Goal: Task Accomplishment & Management: Manage account settings

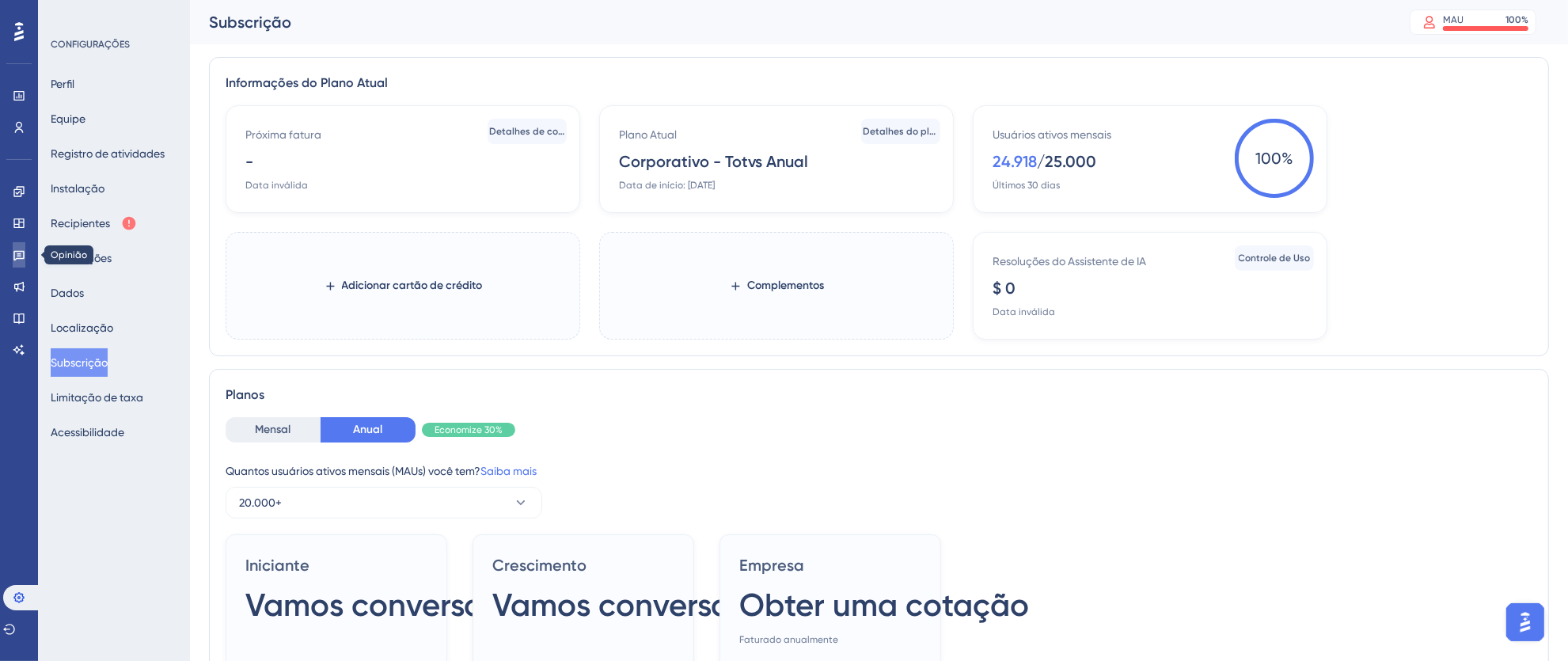
click at [16, 251] on icon at bounding box center [19, 256] width 11 height 10
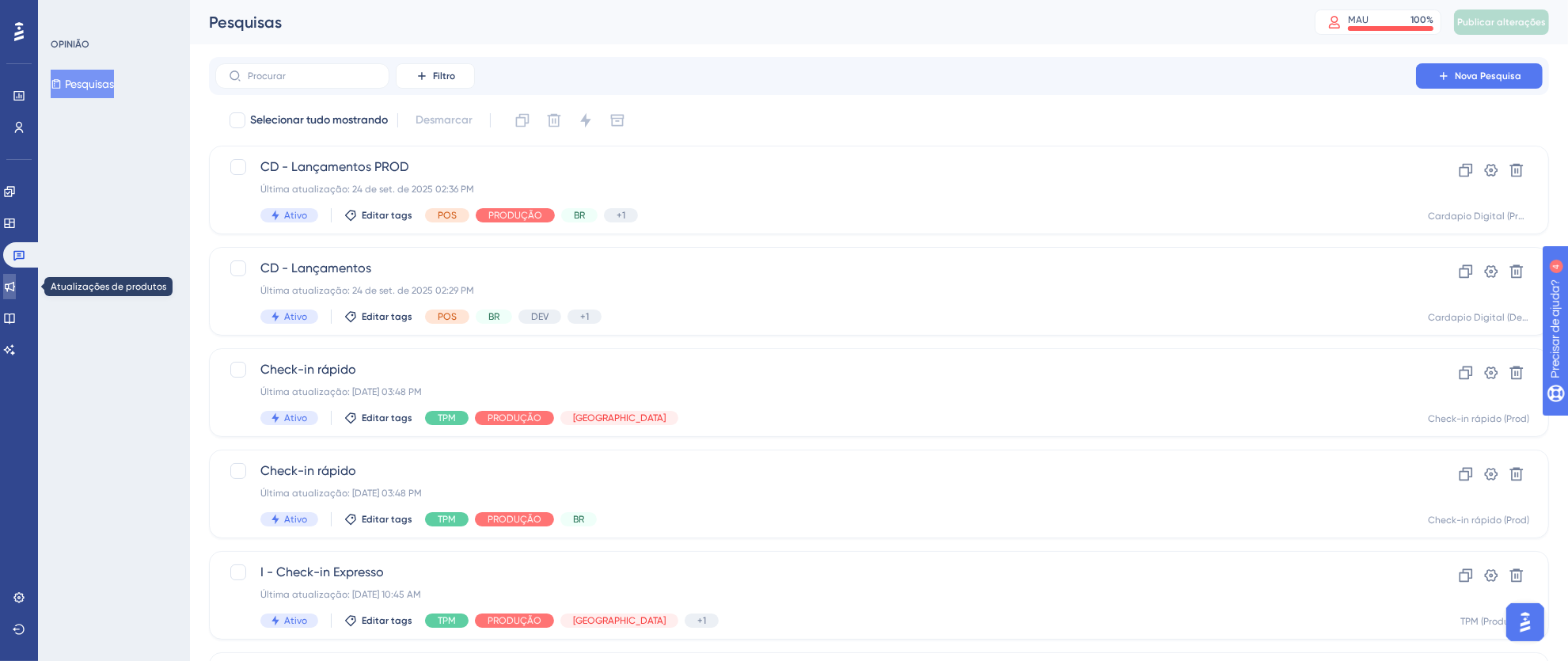
click at [8, 286] on link at bounding box center [9, 287] width 12 height 26
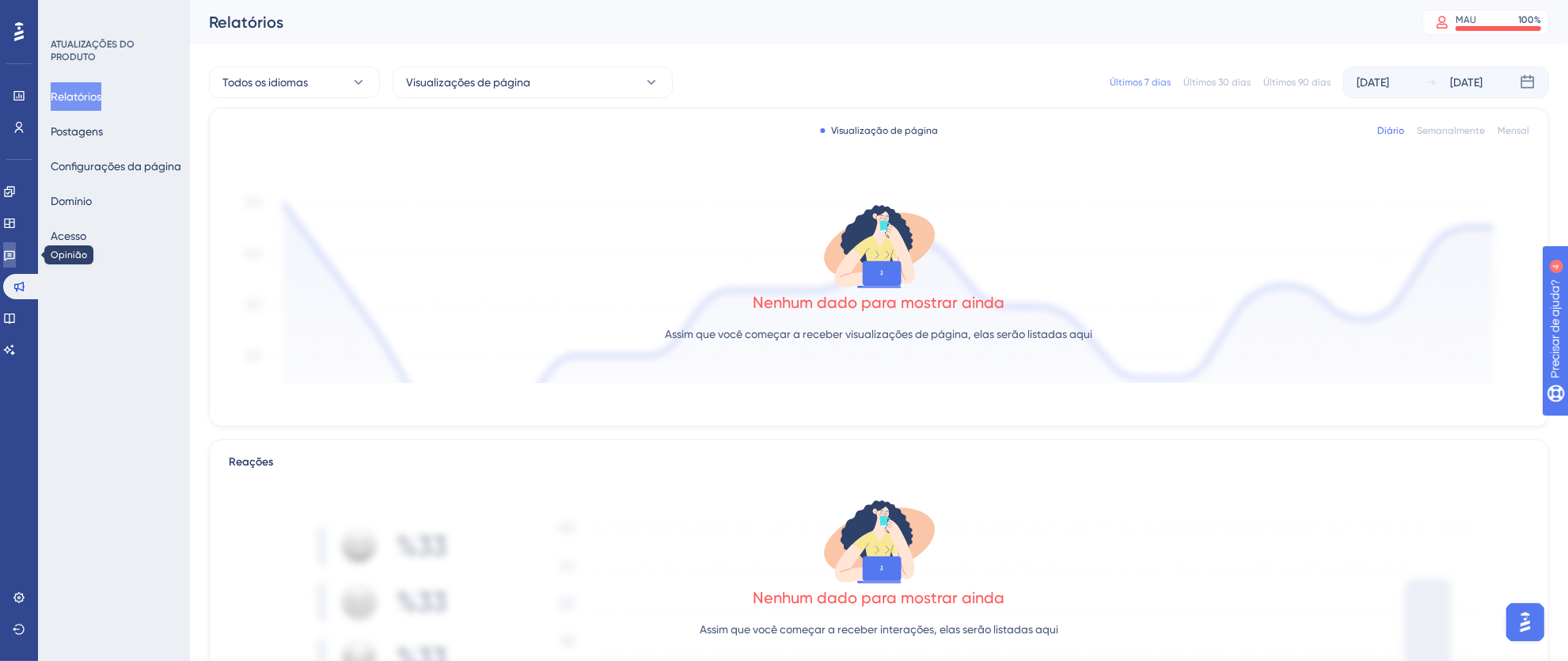
click at [12, 260] on icon at bounding box center [9, 254] width 12 height 12
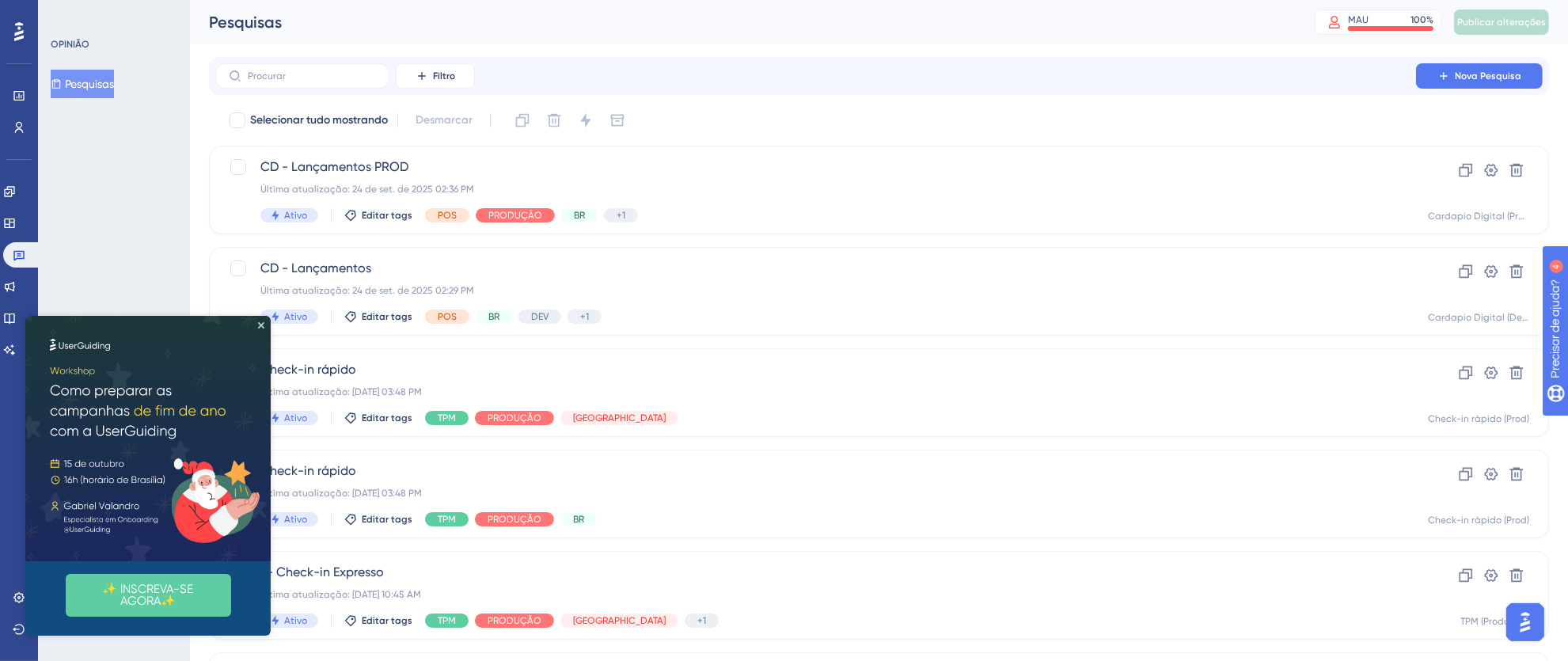
click at [265, 326] on img at bounding box center [149, 439] width 246 height 246
drag, startPoint x: 263, startPoint y: 322, endPoint x: 288, endPoint y: 638, distance: 317.0
click at [263, 322] on icon "Fechar visualização" at bounding box center [261, 325] width 7 height 7
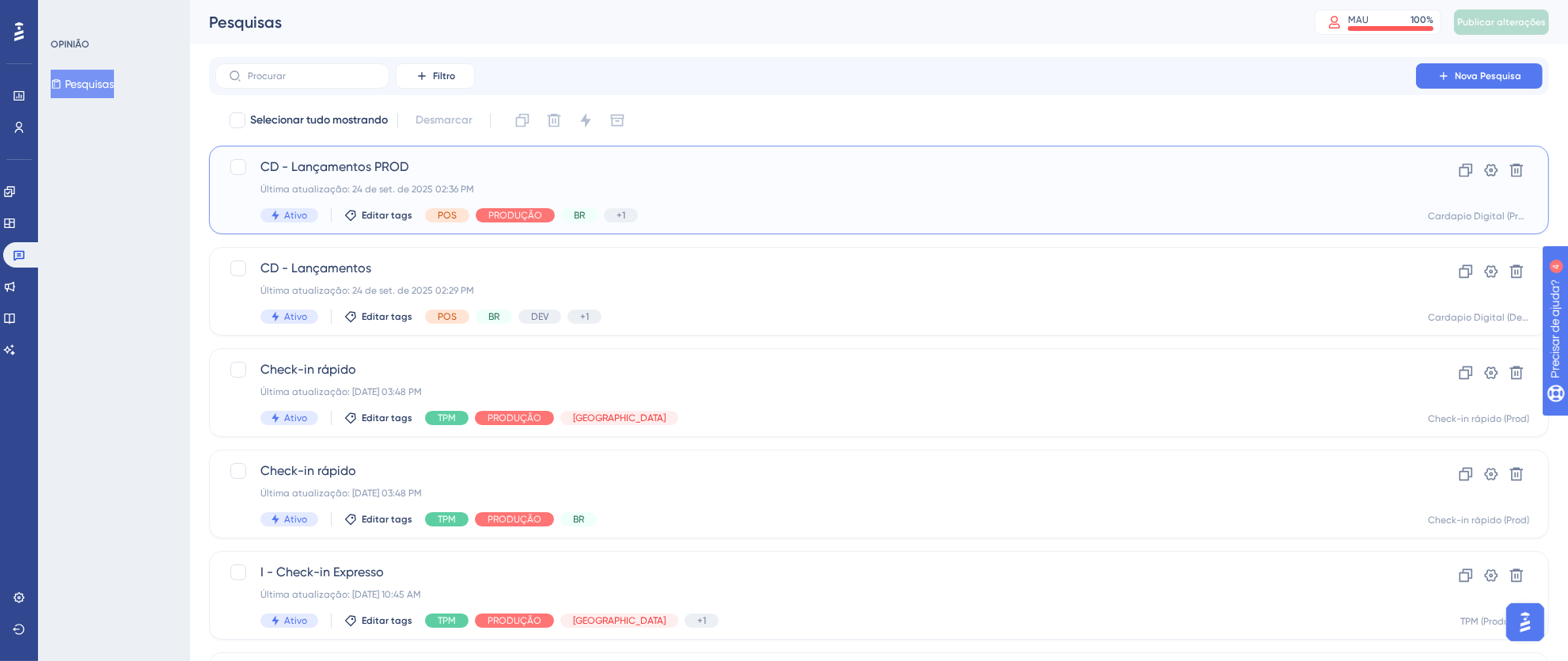
click at [864, 186] on div "Última atualização: 24 de set. de 2025 02:36 PM" at bounding box center [816, 189] width 1111 height 12
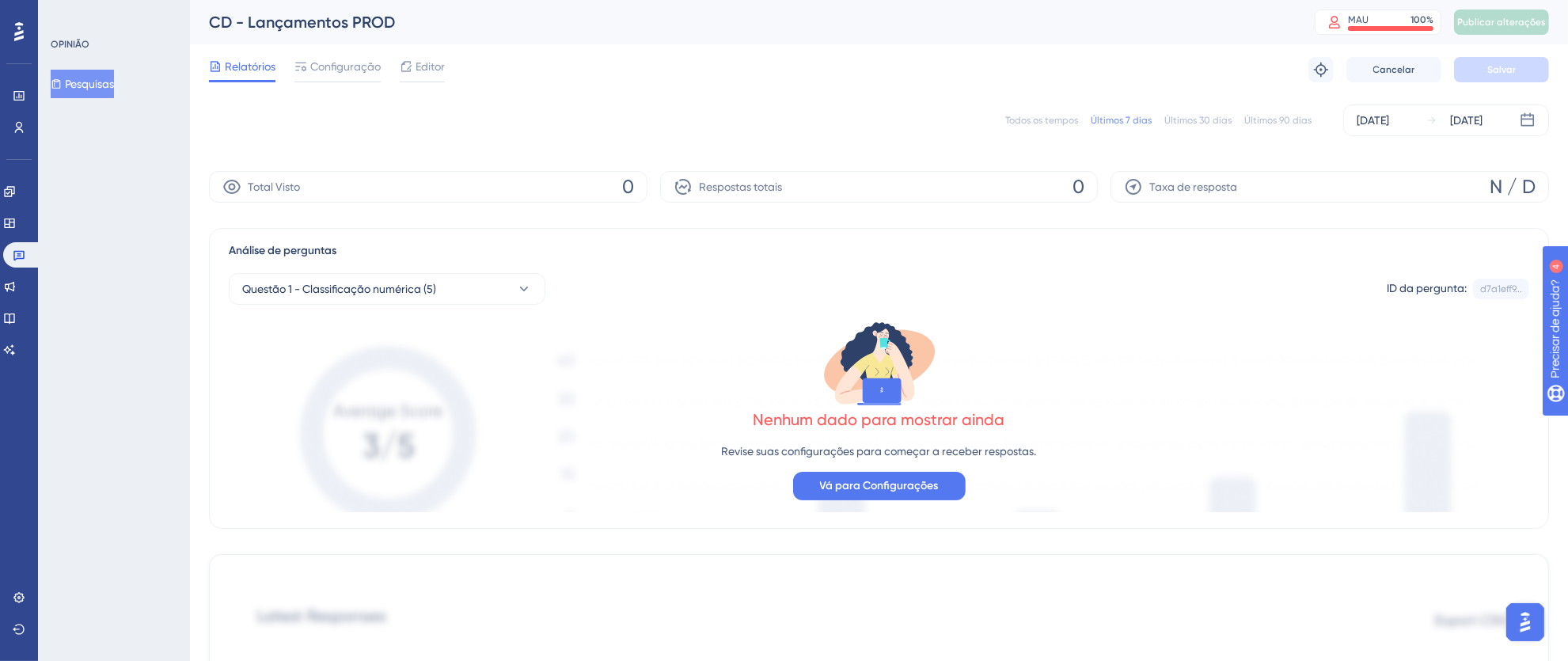
click at [1041, 124] on font "Todos os tempos" at bounding box center [1042, 121] width 73 height 11
click at [21, 600] on icon at bounding box center [18, 597] width 12 height 12
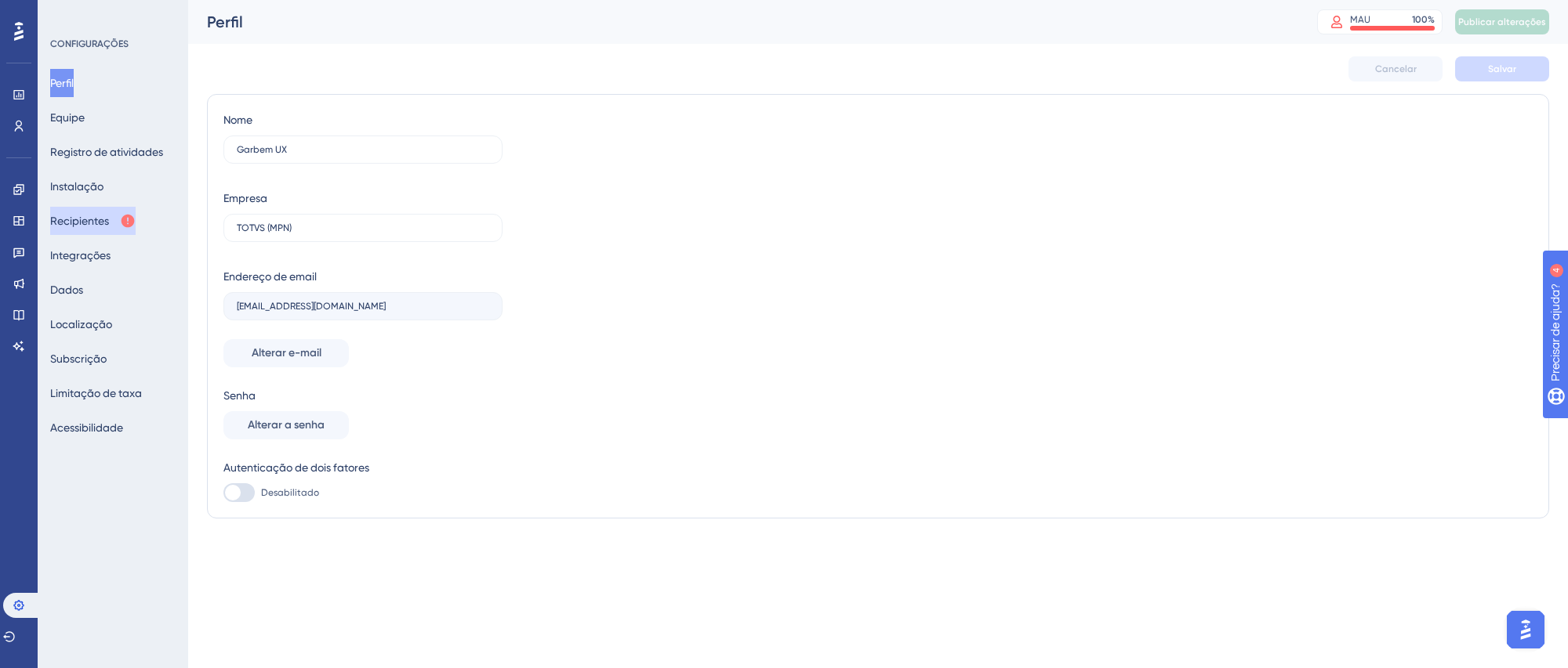
click at [94, 212] on font "Recipientes" at bounding box center [79, 221] width 58 height 19
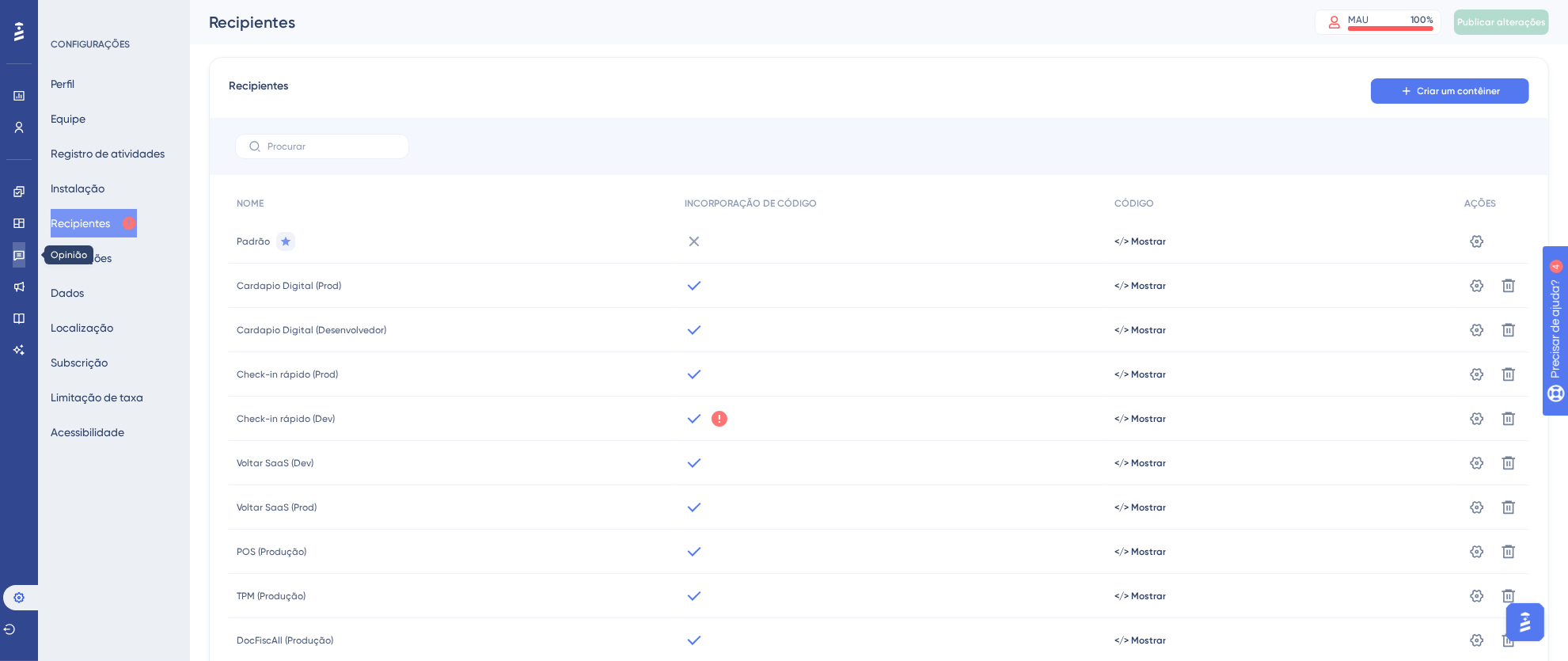
click at [12, 261] on link at bounding box center [18, 254] width 12 height 26
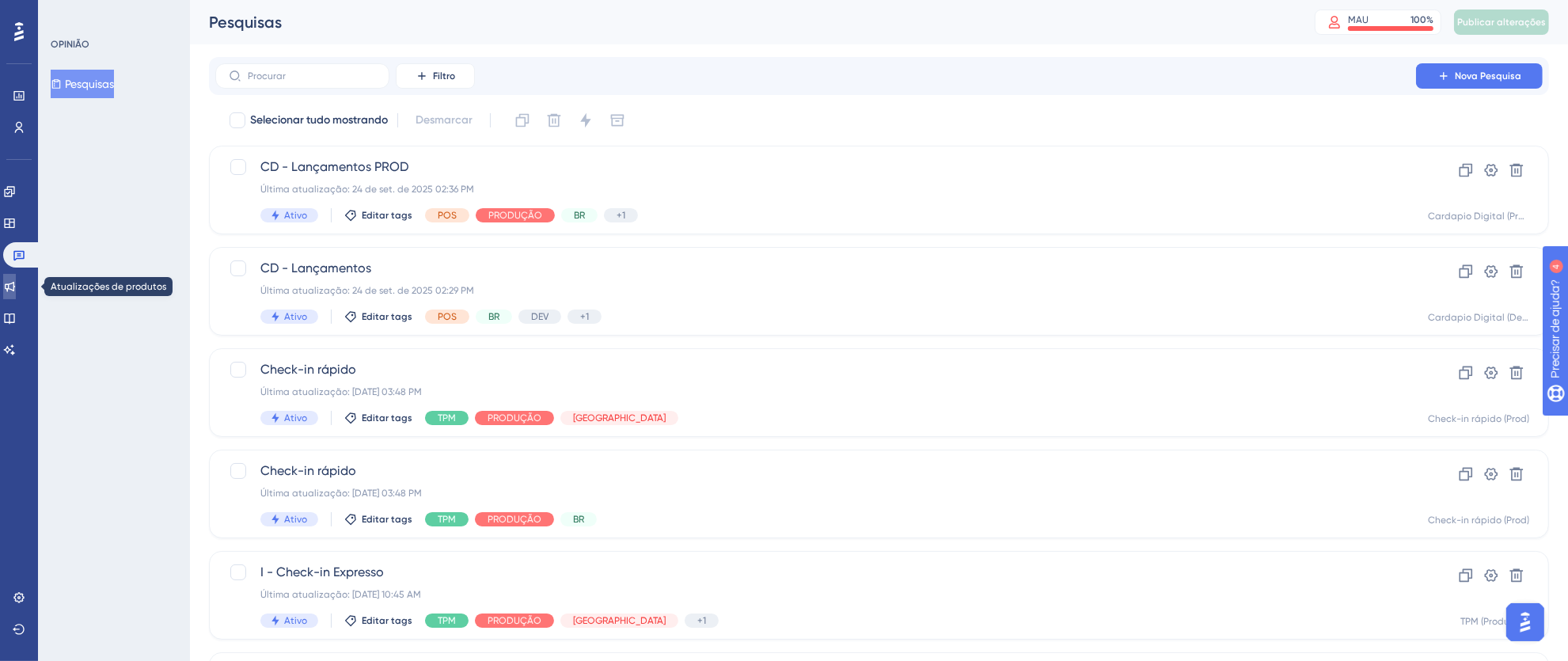
click at [13, 282] on icon at bounding box center [9, 286] width 12 height 12
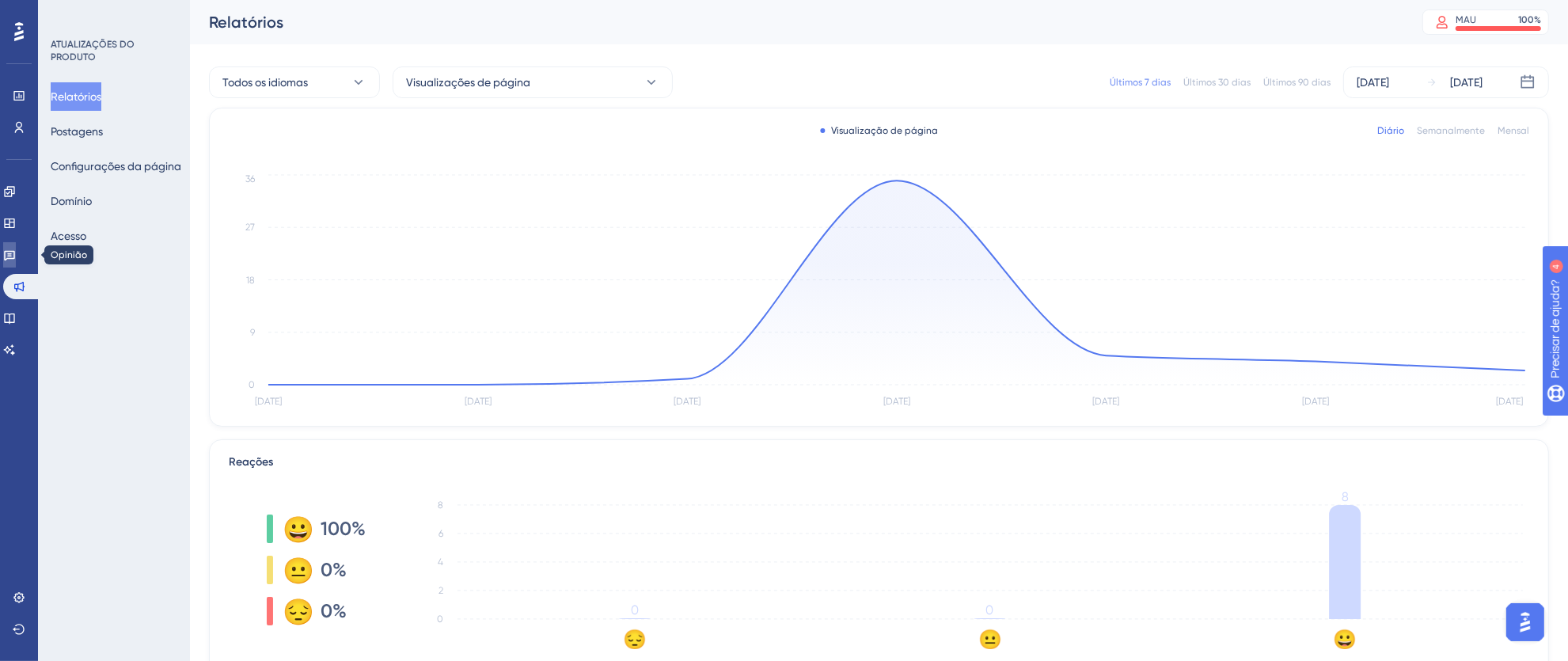
click at [15, 253] on icon at bounding box center [10, 256] width 11 height 10
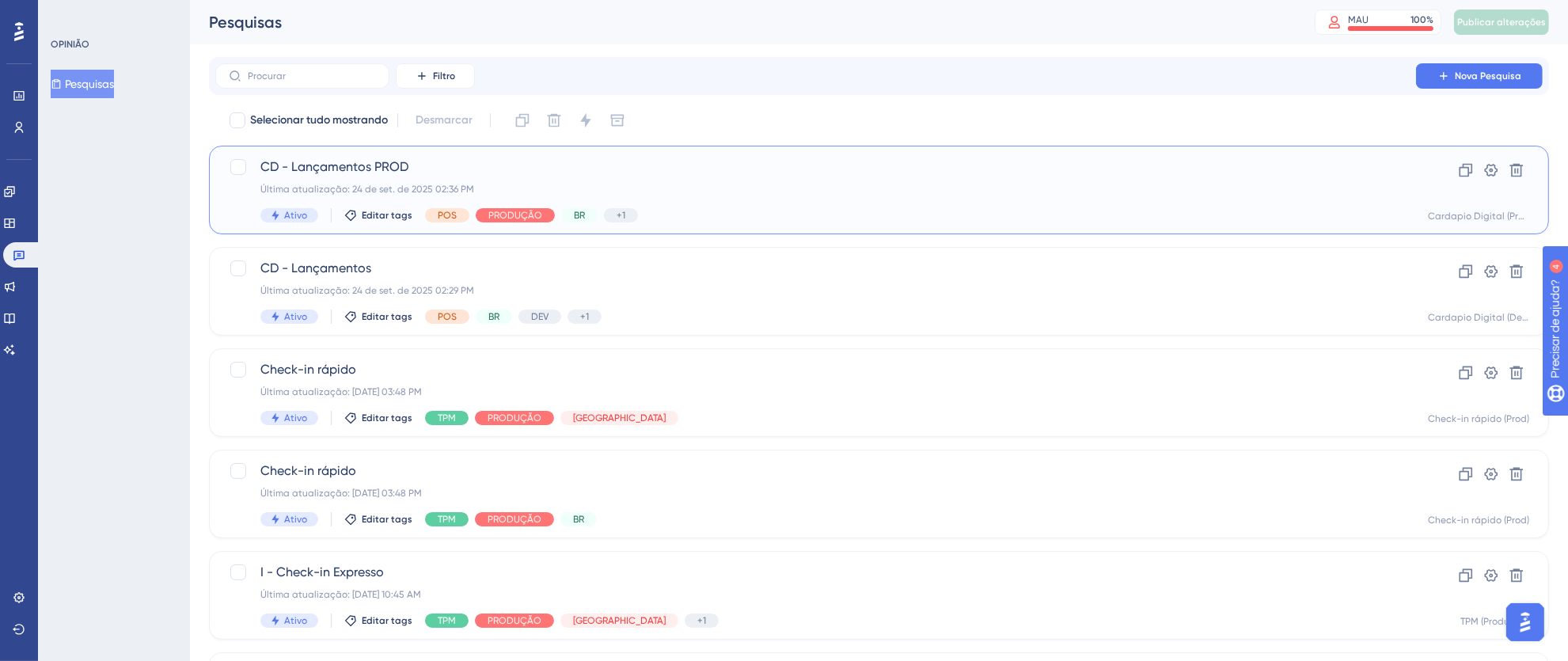
click at [788, 195] on div "Última atualização: 24 de set. de 2025 02:36 PM" at bounding box center [816, 189] width 1111 height 12
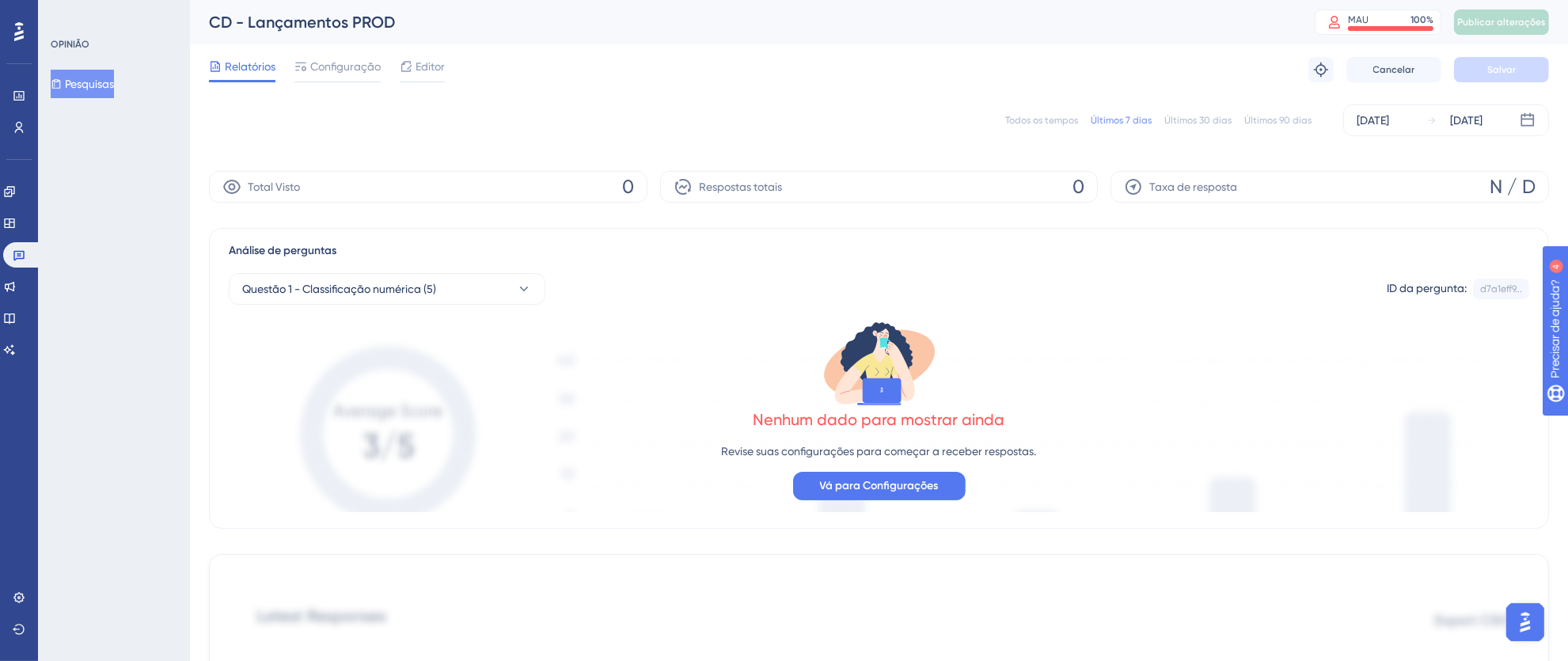
click at [1023, 120] on font "Todos os tempos" at bounding box center [1042, 121] width 73 height 11
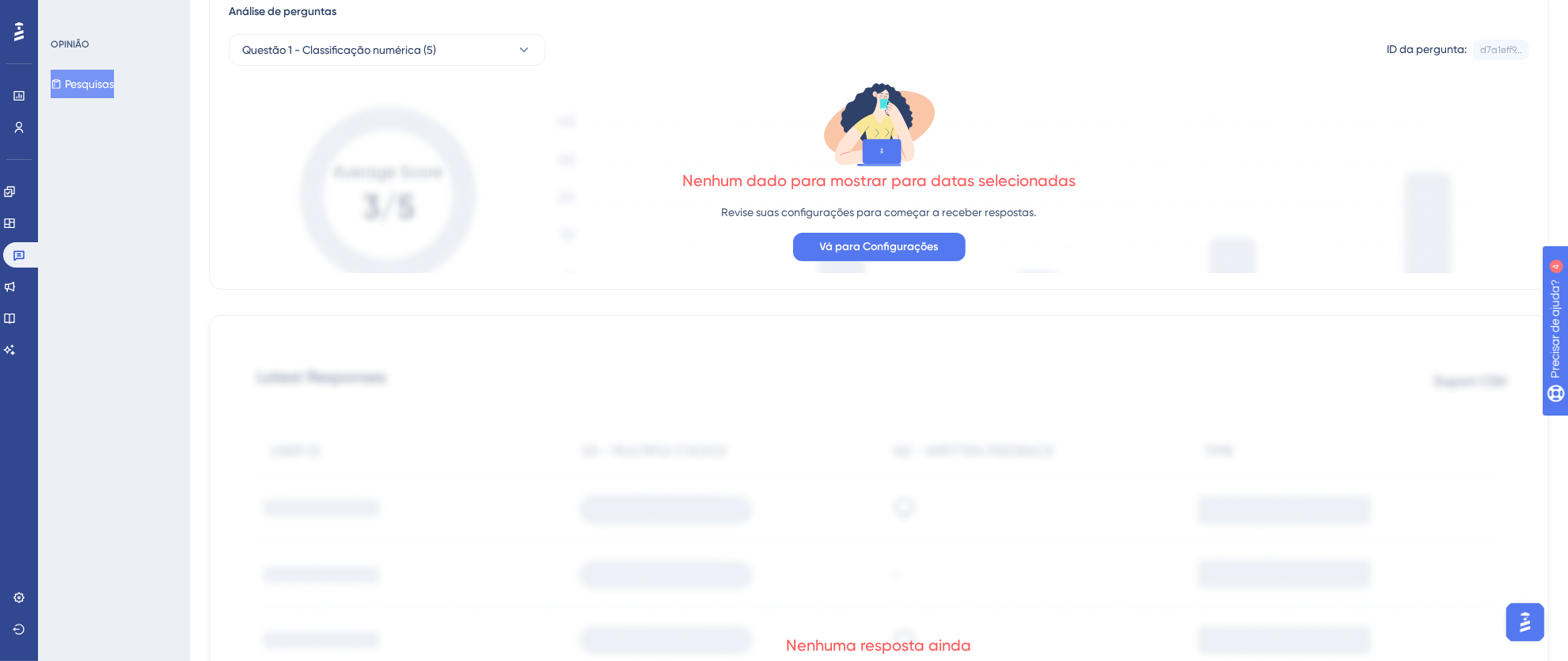
scroll to position [391, 0]
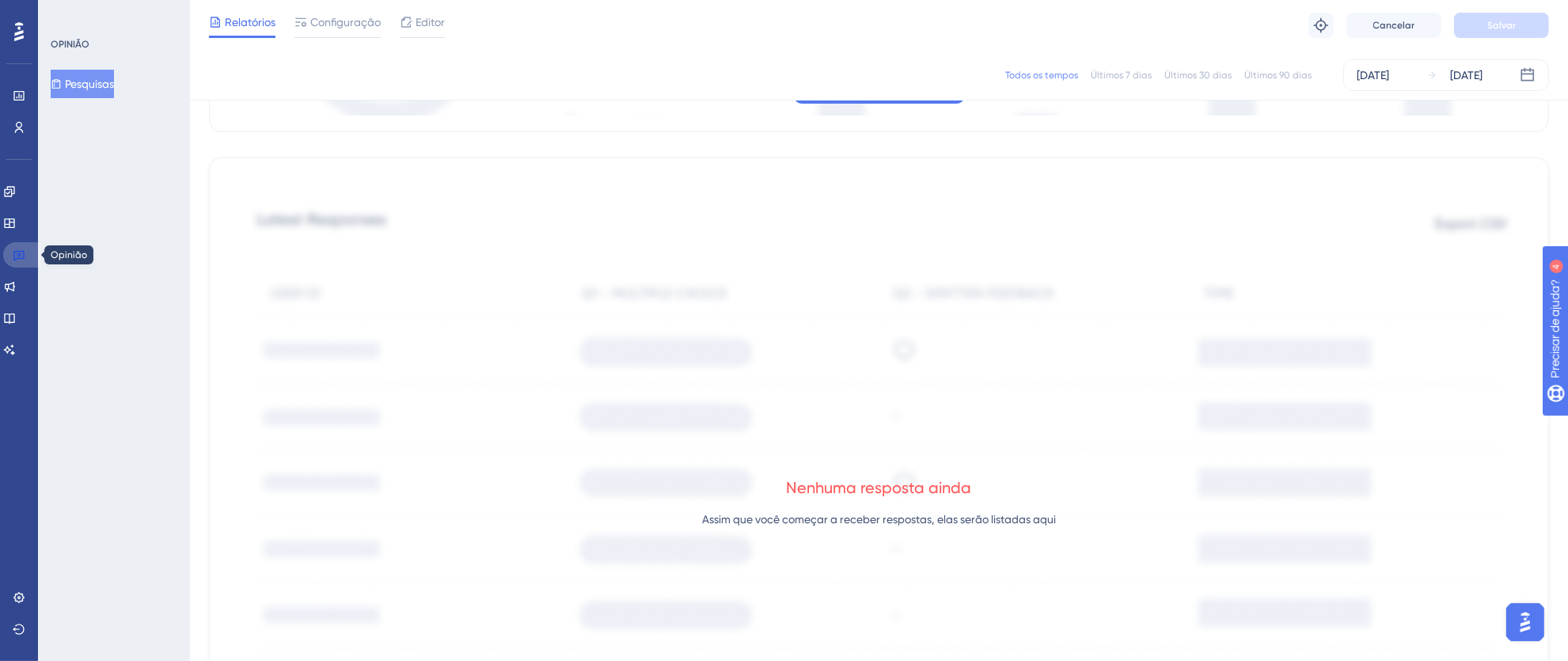
click at [18, 249] on icon at bounding box center [18, 254] width 12 height 12
